Goal: Go to known website: Access a specific website the user already knows

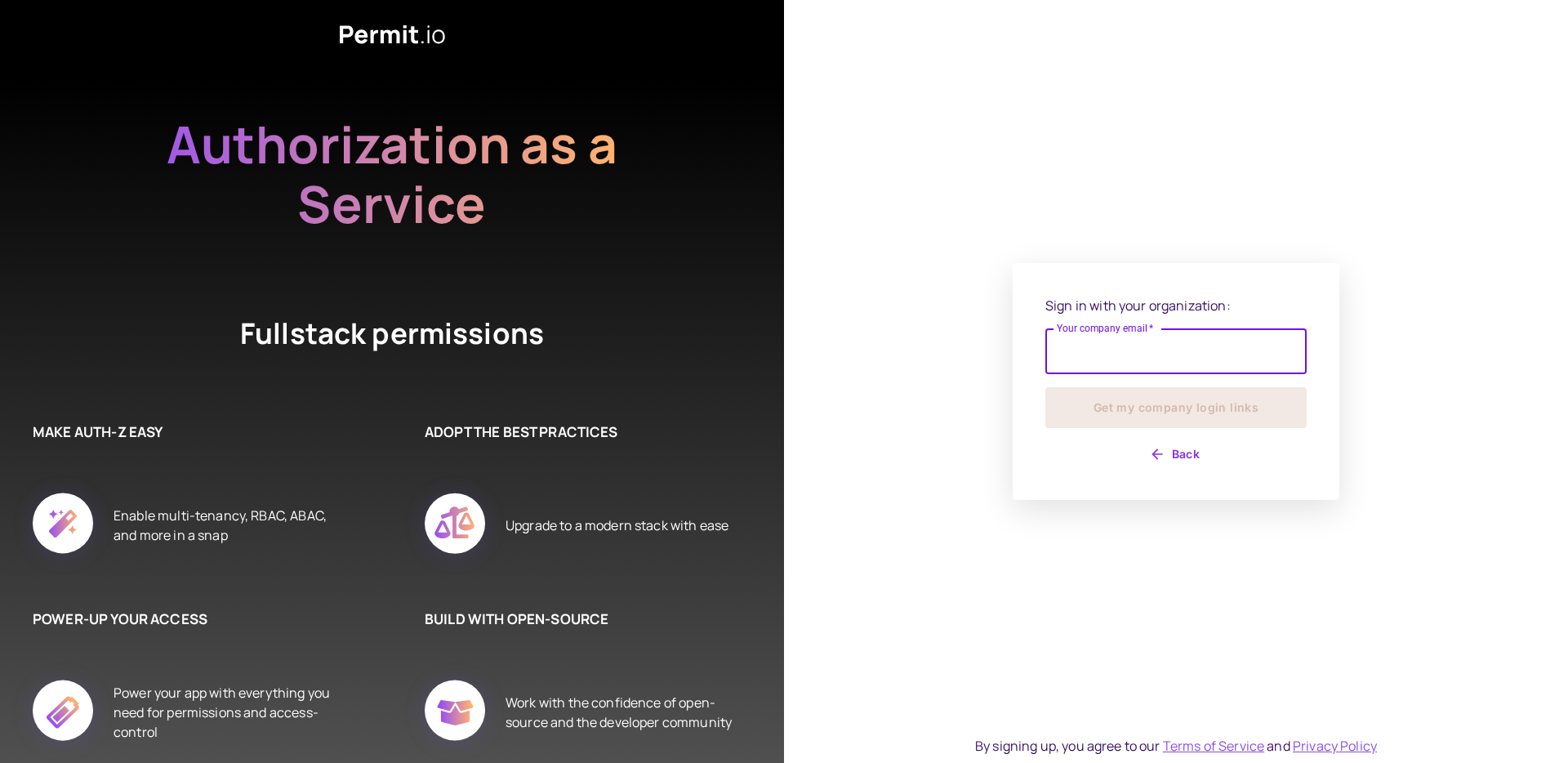
click at [1150, 364] on input "Your company email   *" at bounding box center [1175, 351] width 261 height 46
type input "**********"
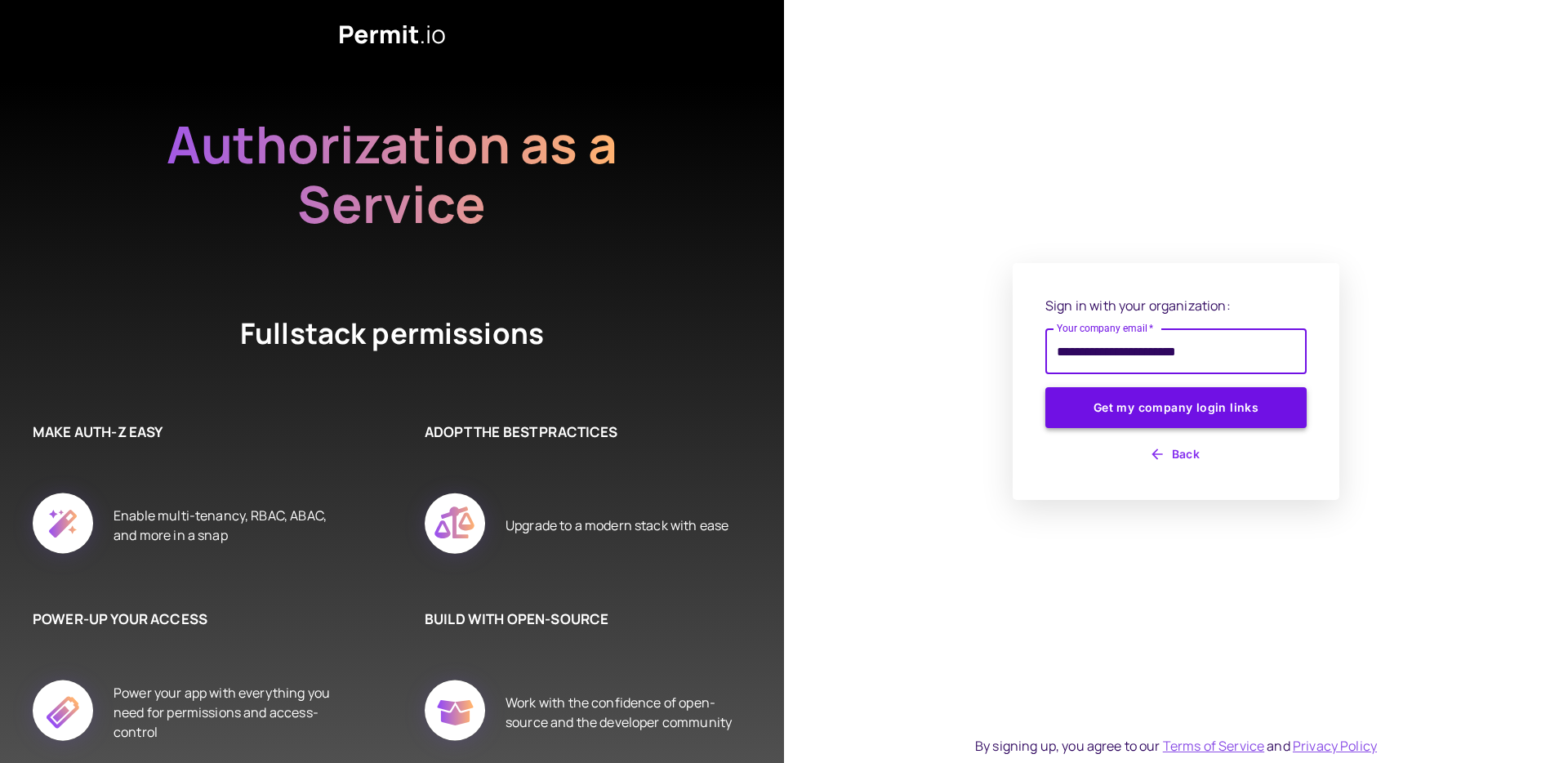
click at [1176, 405] on button "Get my company login links" at bounding box center [1175, 408] width 261 height 41
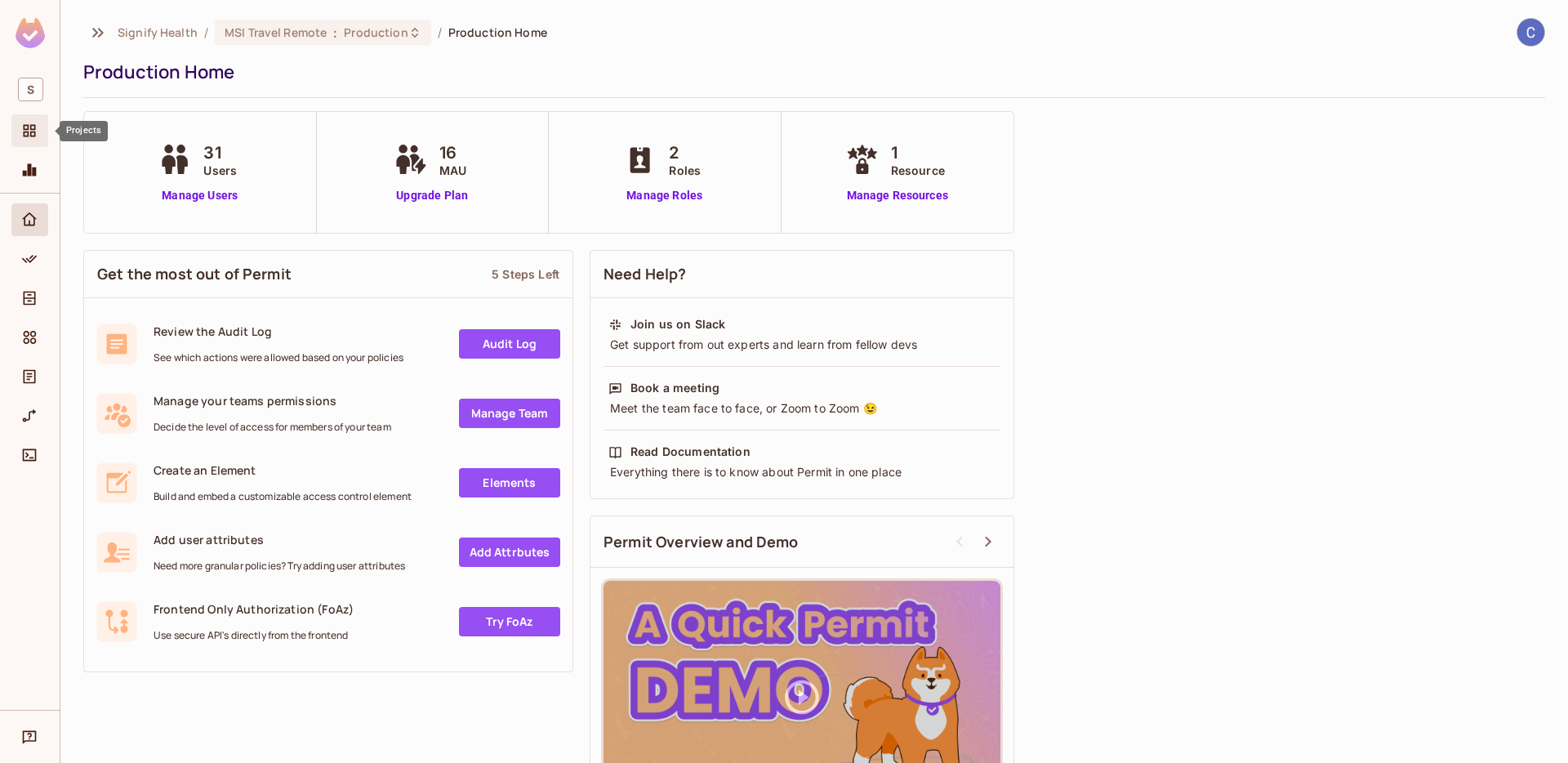
click at [19, 138] on span "Projects" at bounding box center [29, 130] width 19 height 19
